Goal: Task Accomplishment & Management: Manage account settings

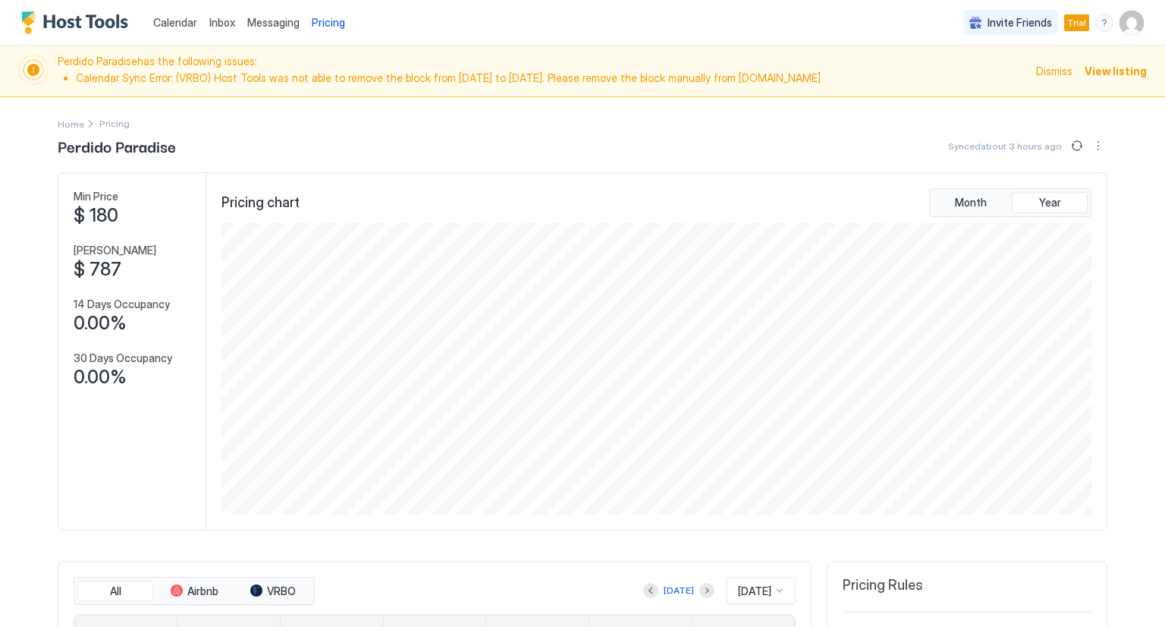
scroll to position [291, 874]
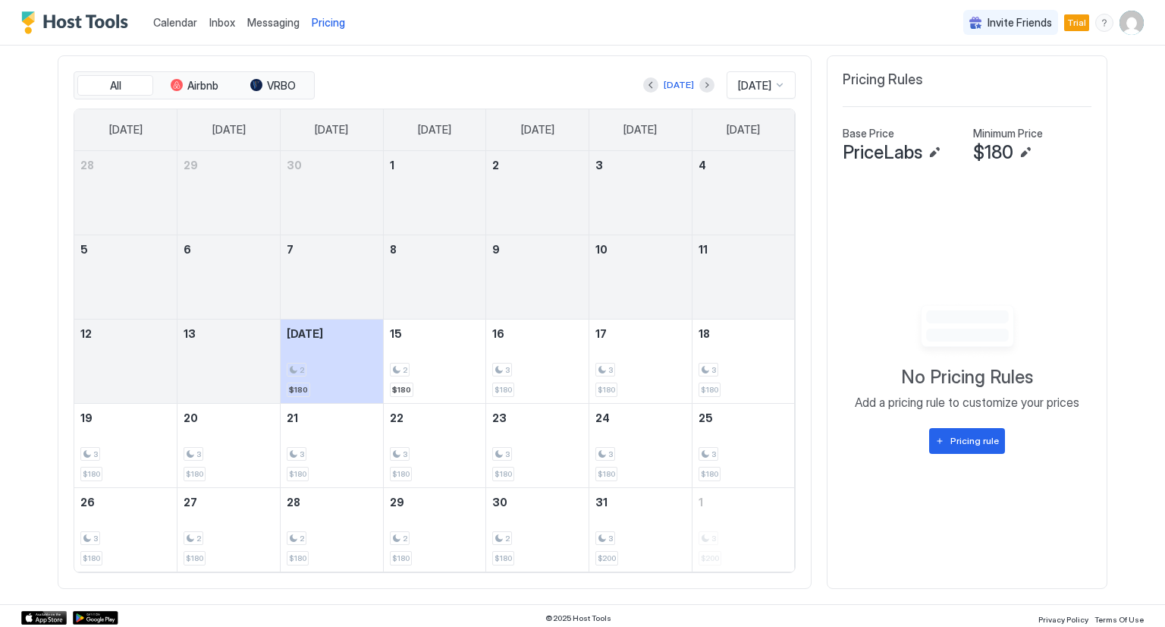
click at [1127, 26] on img "User profile" at bounding box center [1132, 23] width 24 height 24
click at [1110, 83] on div "Settings" at bounding box center [1035, 85] width 193 height 27
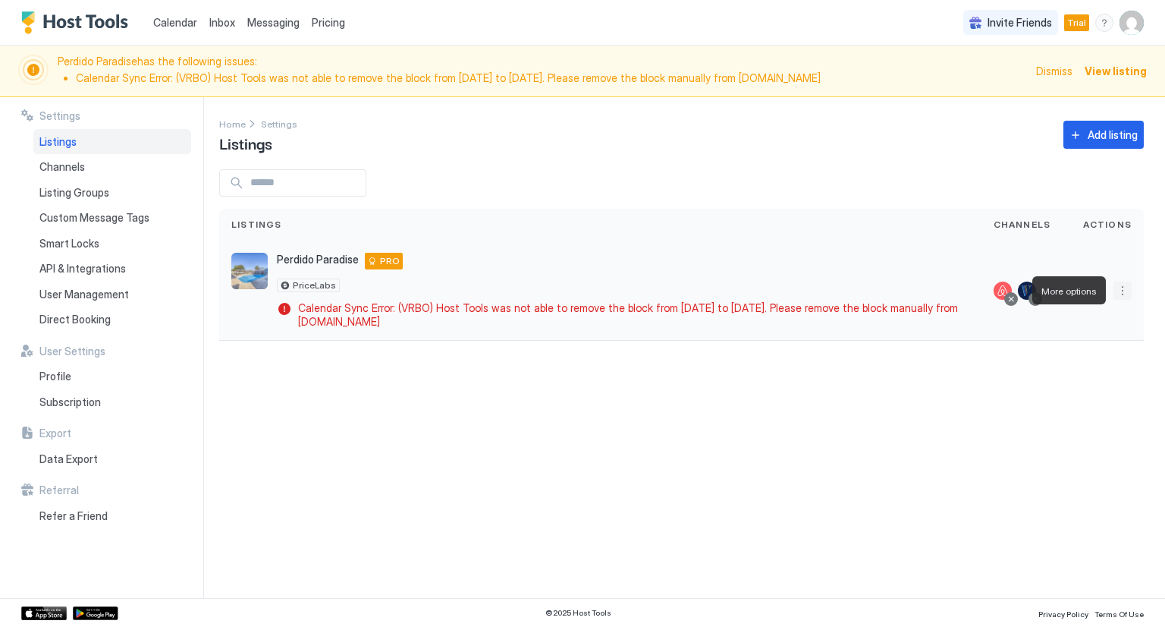
click at [1118, 296] on button "More options" at bounding box center [1123, 290] width 18 height 18
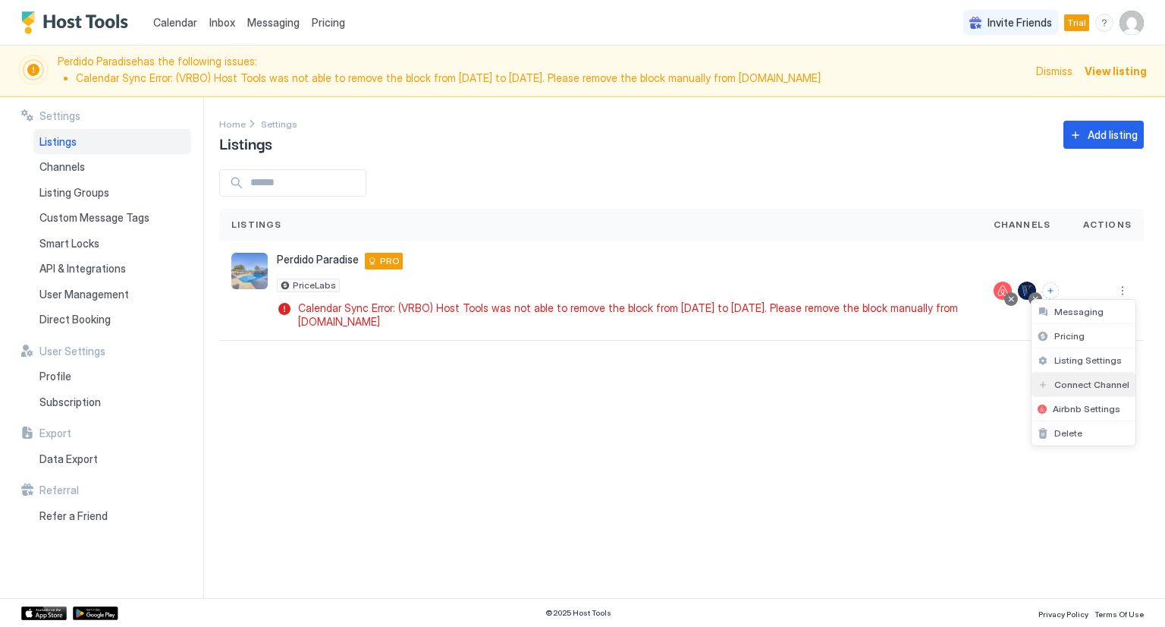
click at [1059, 388] on span "Connect Channel" at bounding box center [1092, 384] width 75 height 11
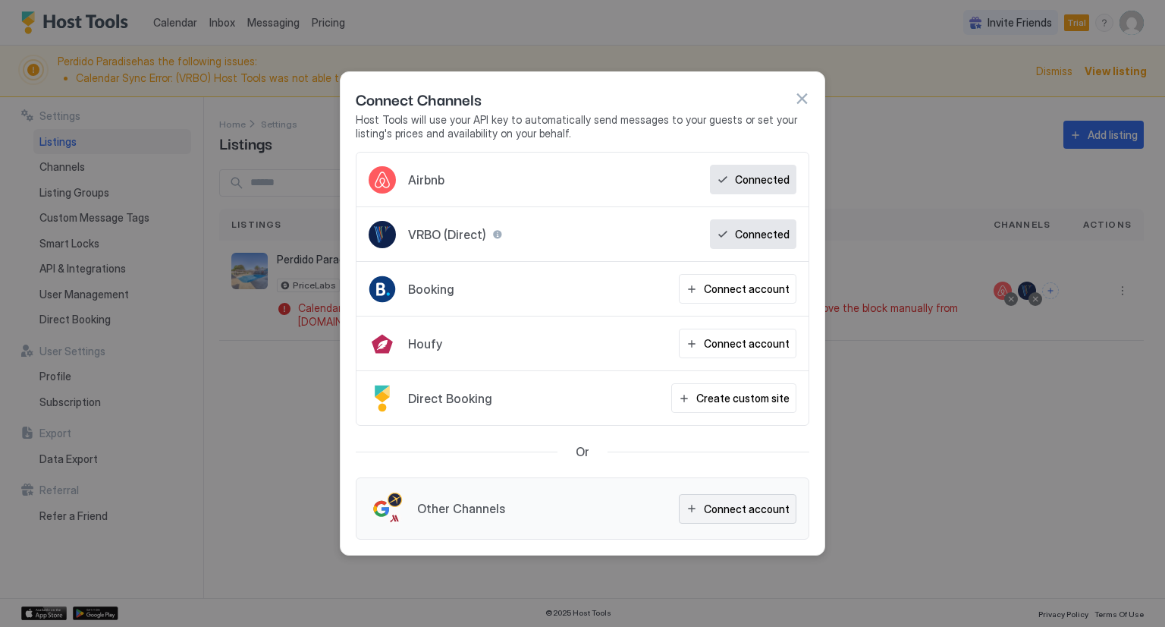
click at [749, 511] on div "Connect account" at bounding box center [747, 509] width 86 height 16
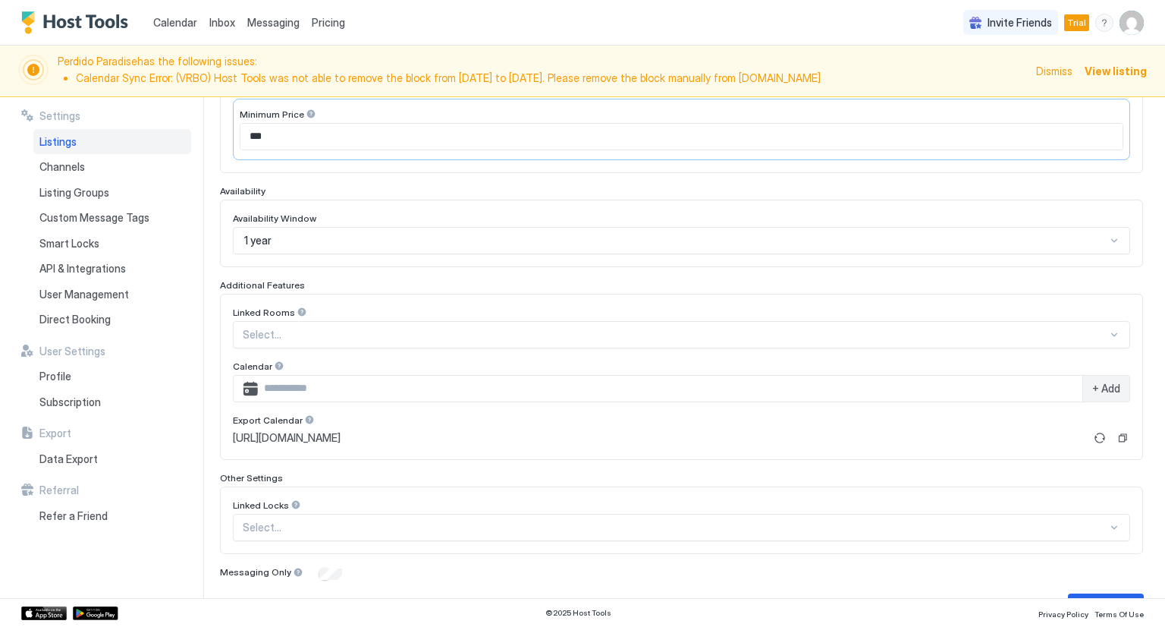
scroll to position [326, 0]
click at [173, 17] on span "Calendar" at bounding box center [175, 22] width 44 height 13
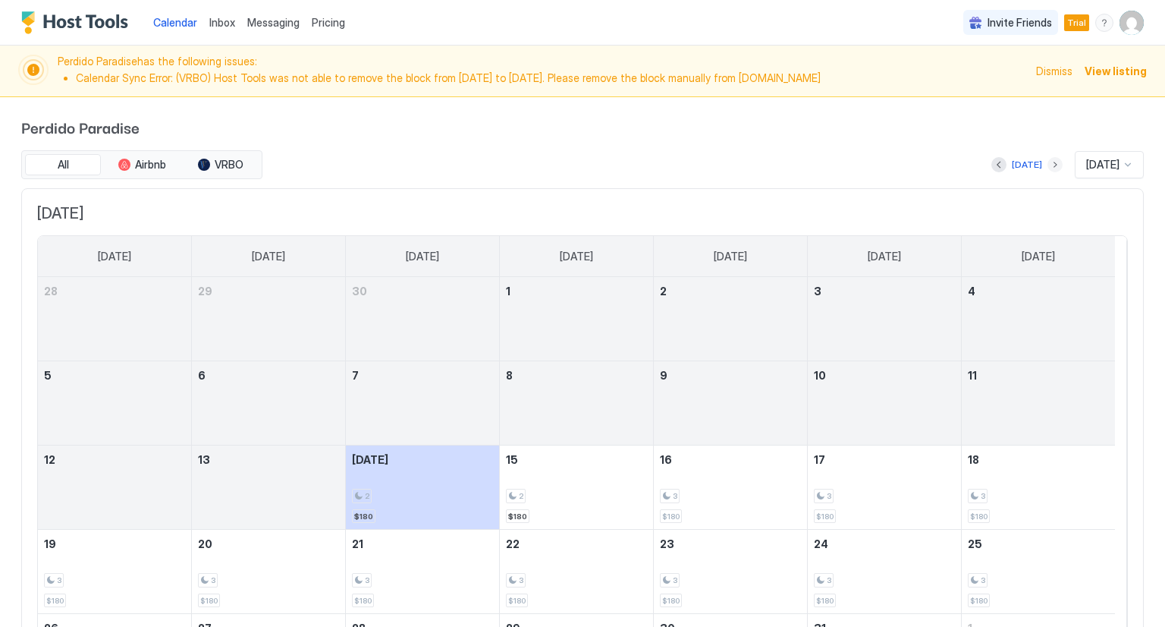
click at [1048, 165] on button "Next month" at bounding box center [1055, 164] width 15 height 15
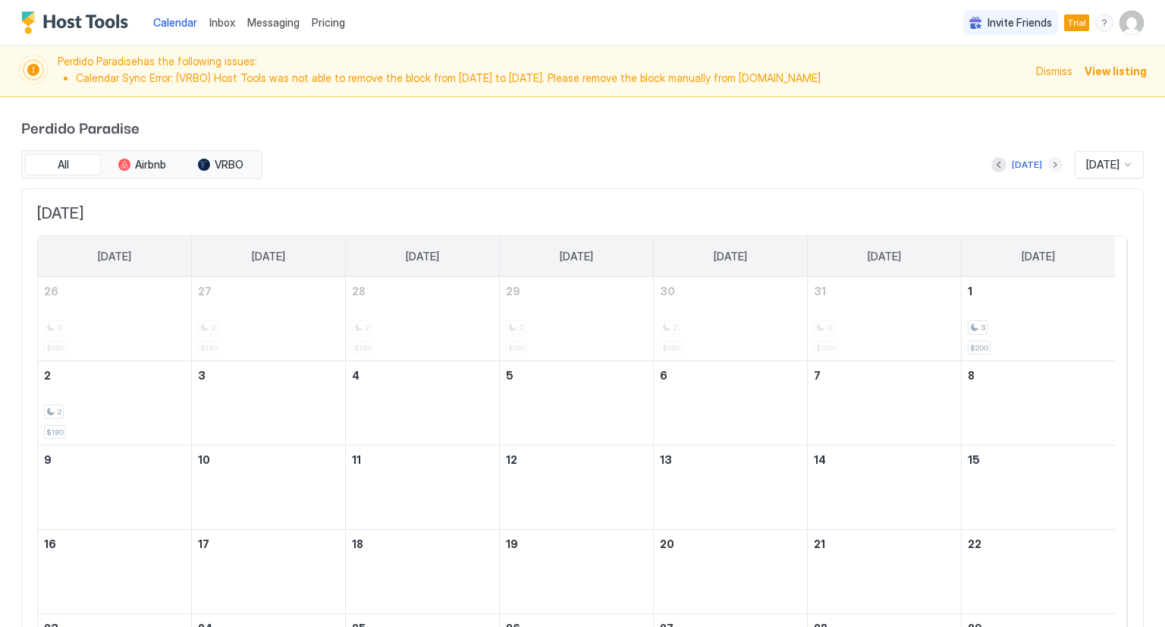
click at [1048, 165] on button "Next month" at bounding box center [1055, 164] width 15 height 15
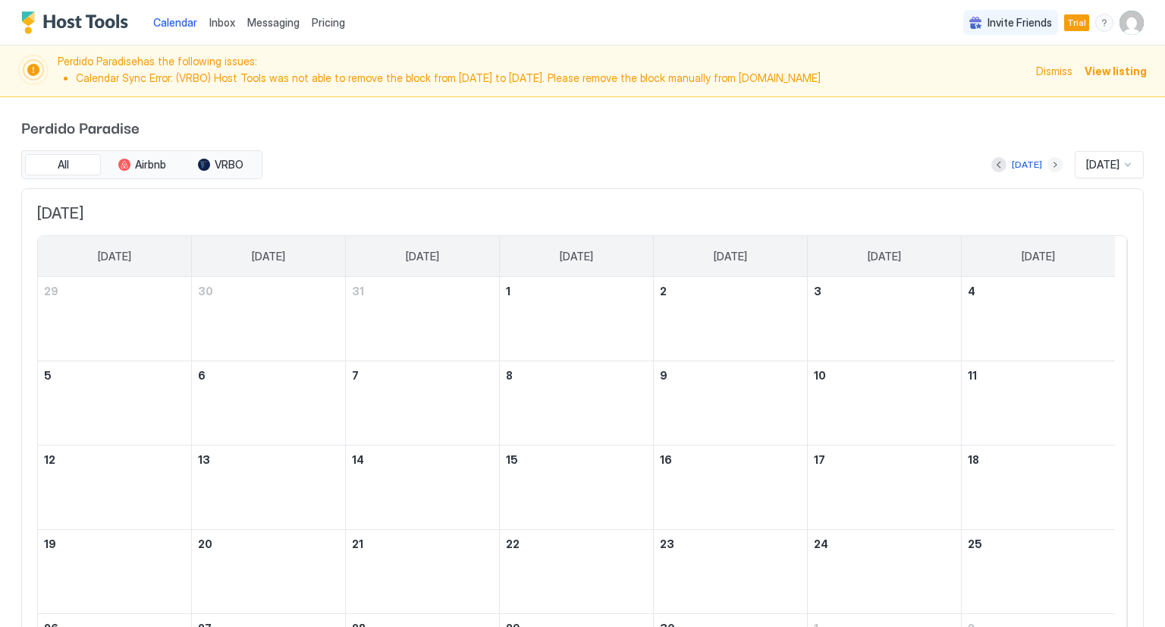
click at [1048, 165] on button "Next month" at bounding box center [1055, 164] width 15 height 15
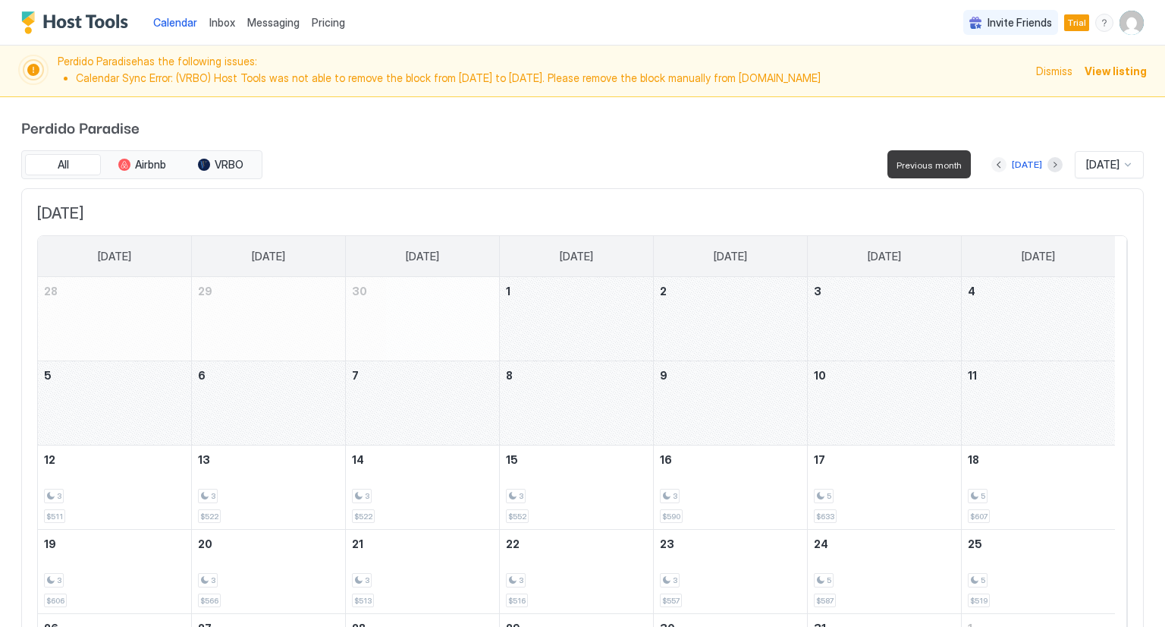
click at [992, 168] on button "Previous month" at bounding box center [999, 164] width 15 height 15
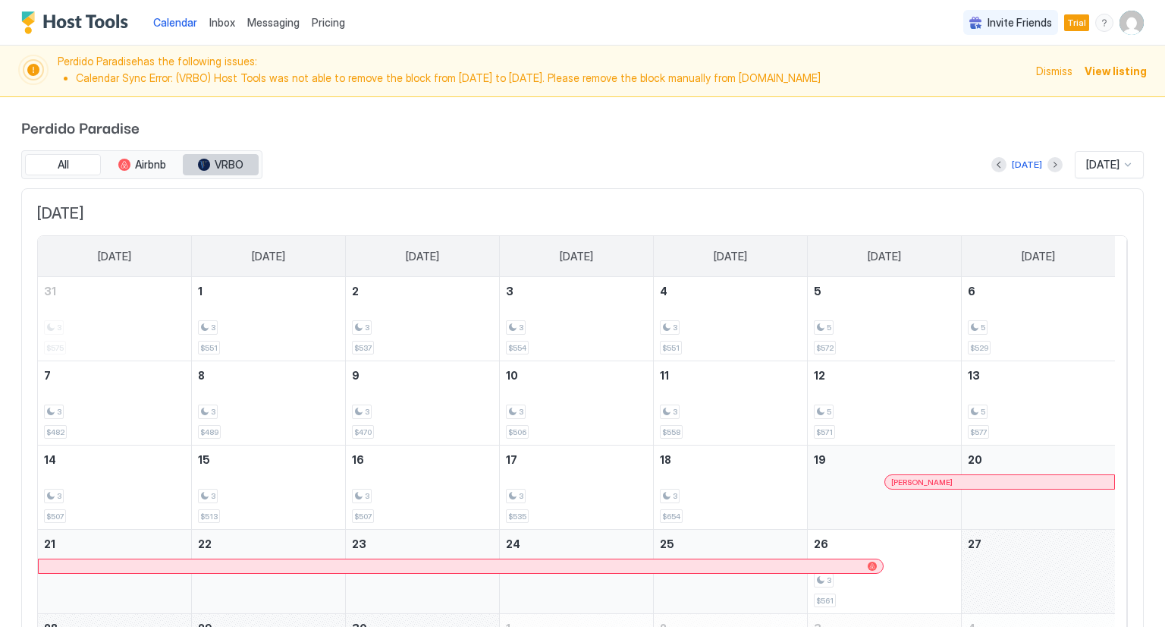
click at [231, 165] on span "VRBO" at bounding box center [229, 165] width 29 height 14
click at [1048, 164] on button "Next month" at bounding box center [1055, 164] width 15 height 15
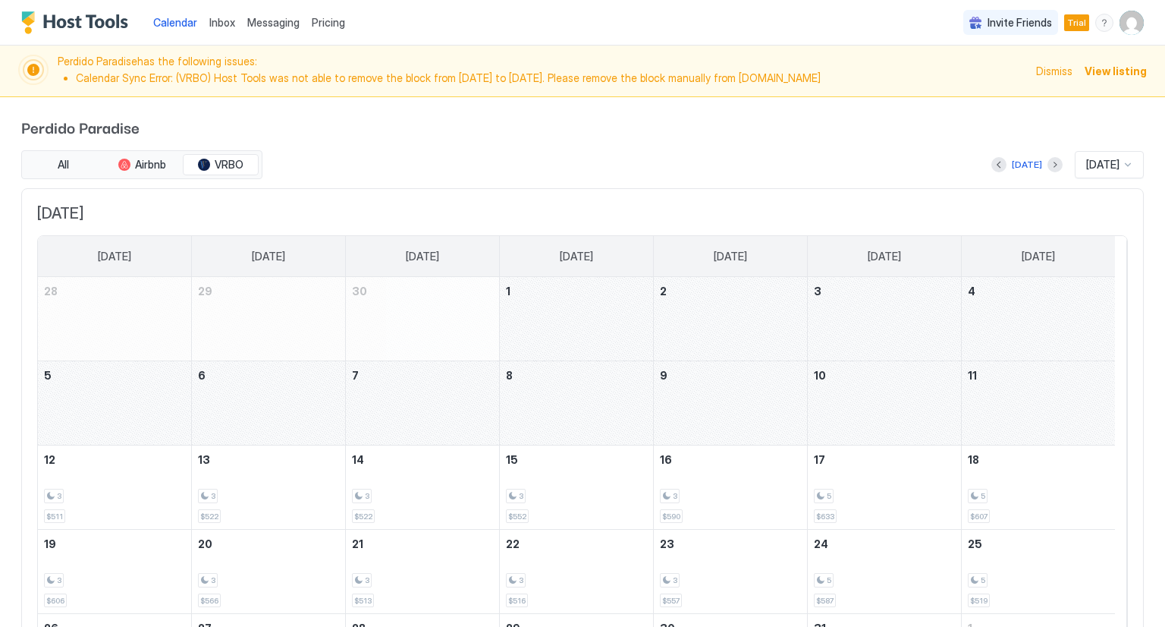
click at [171, 20] on span "Calendar" at bounding box center [175, 22] width 44 height 13
click at [1124, 30] on img "User profile" at bounding box center [1132, 23] width 24 height 24
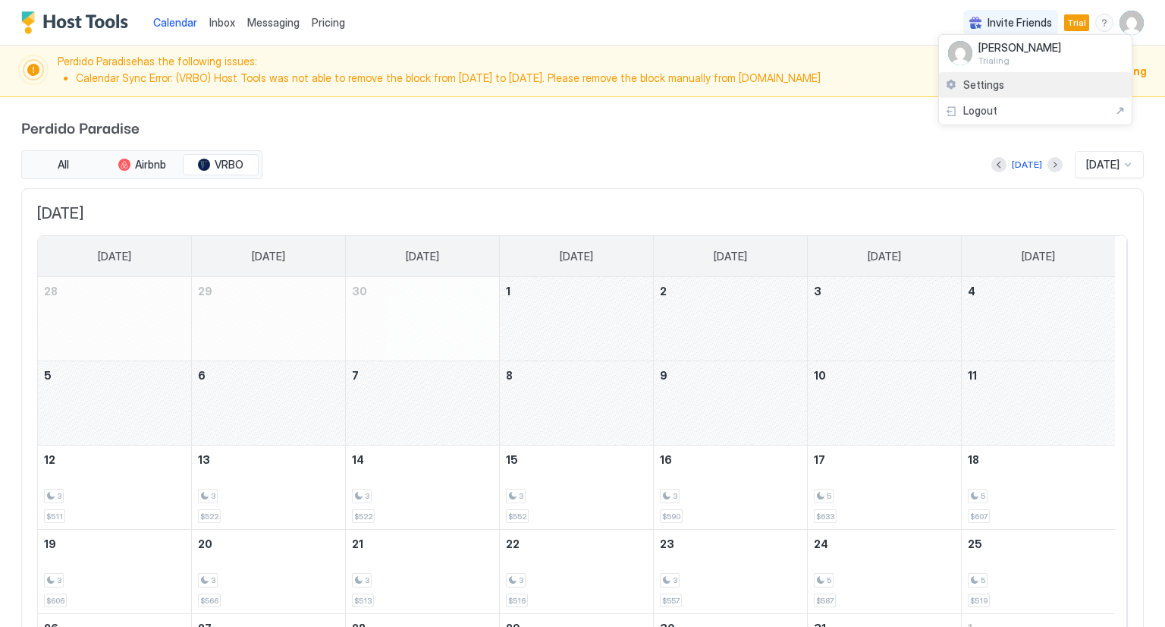
click at [1088, 90] on div "Settings" at bounding box center [1035, 85] width 193 height 27
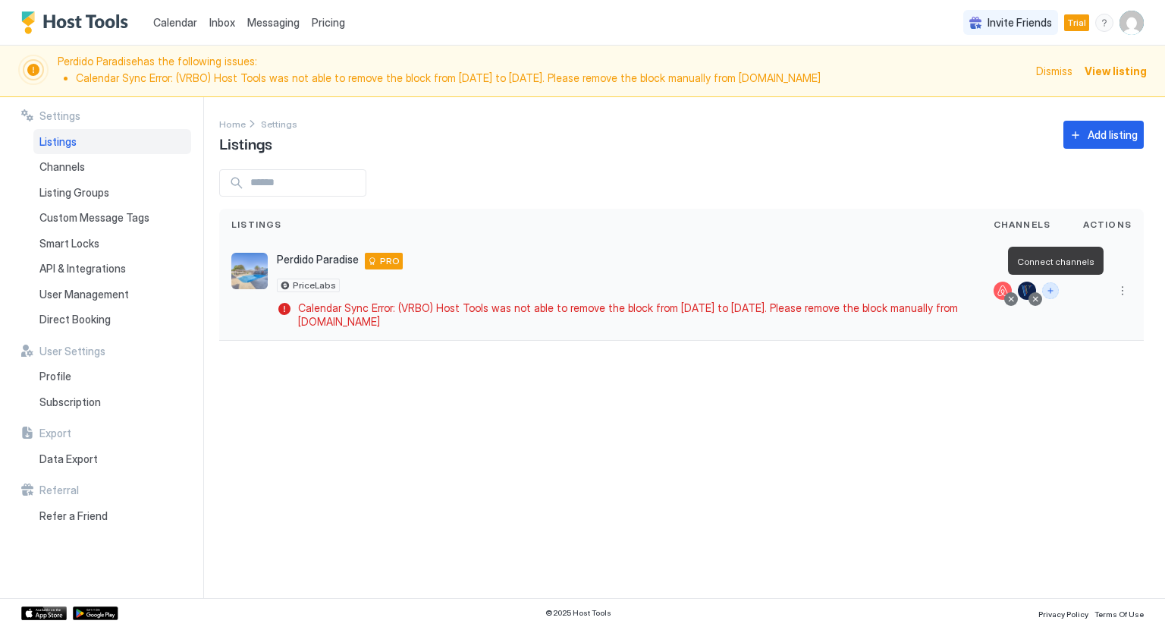
click at [1050, 296] on button "Connect channels" at bounding box center [1050, 290] width 17 height 17
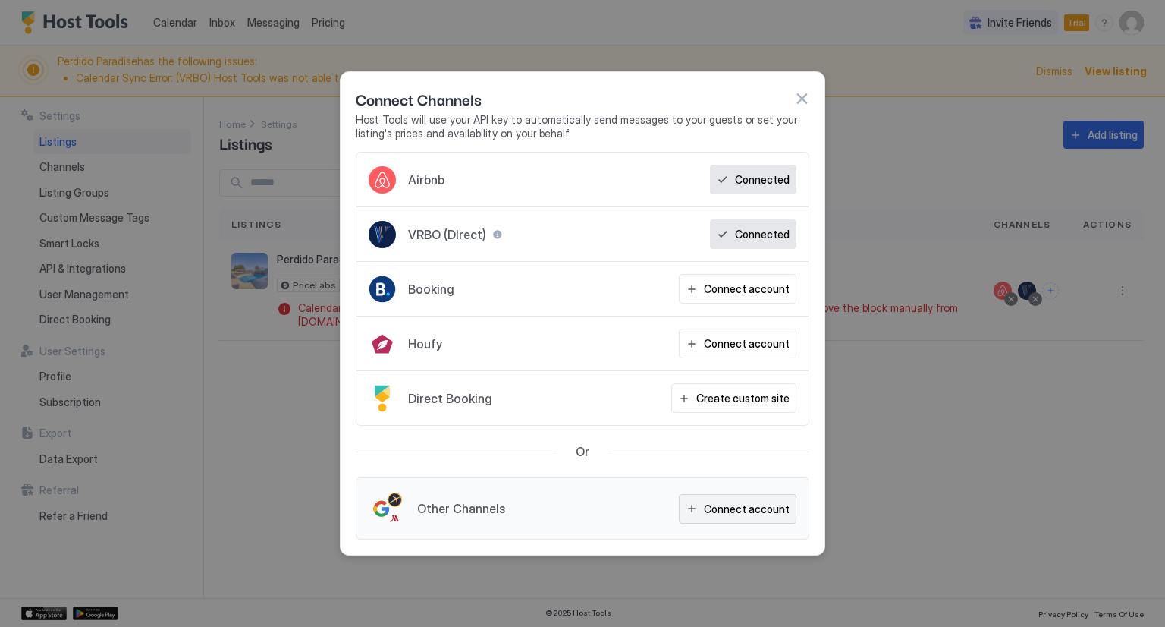
click at [719, 505] on div "Connect account" at bounding box center [747, 509] width 86 height 16
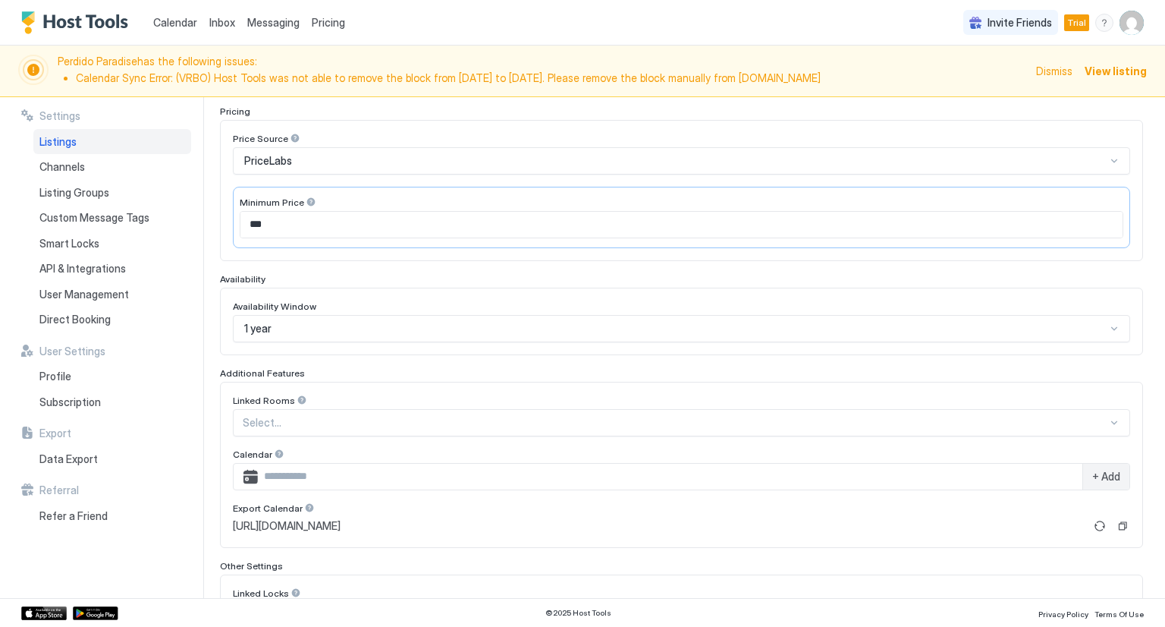
scroll to position [242, 0]
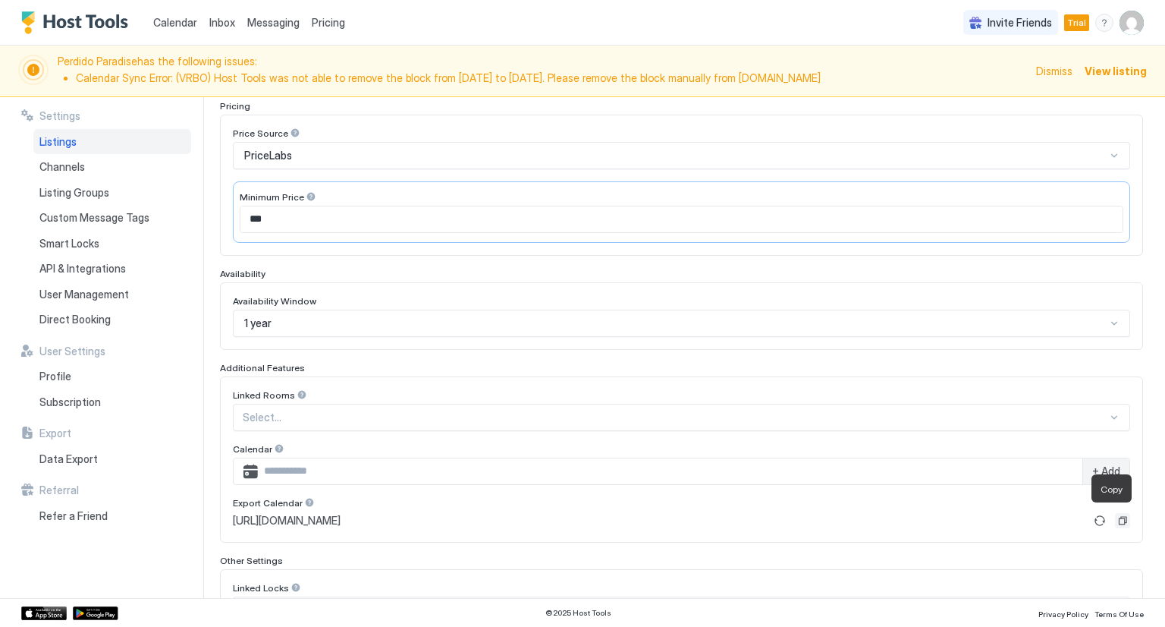
click at [1115, 514] on button "Copy" at bounding box center [1122, 520] width 15 height 15
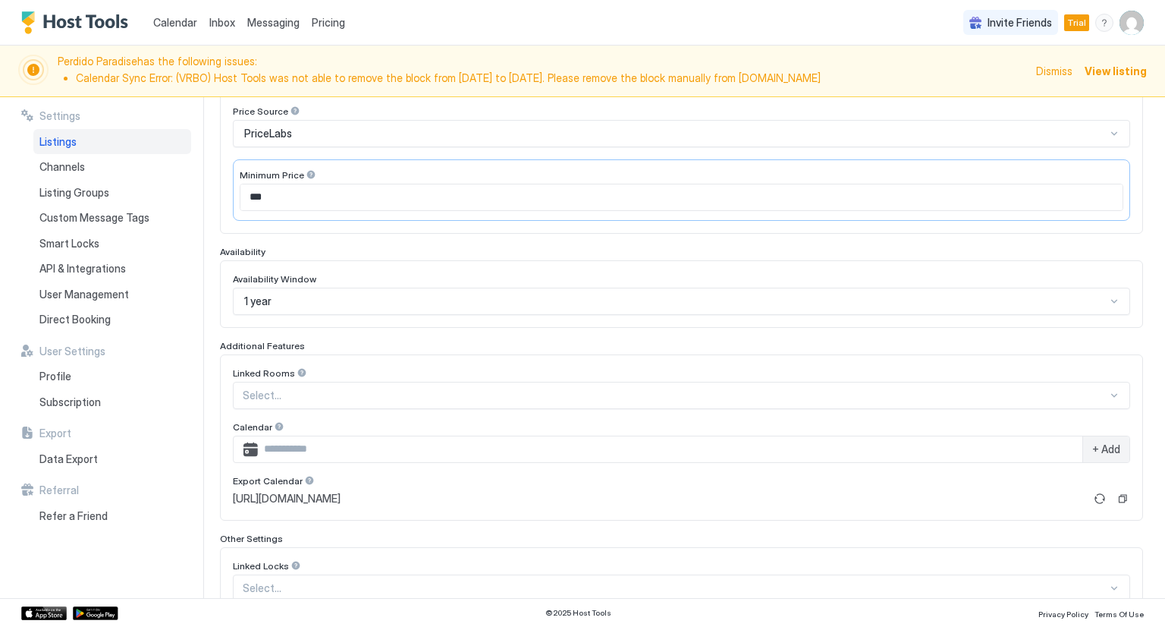
scroll to position [264, 0]
